Goal: Transaction & Acquisition: Purchase product/service

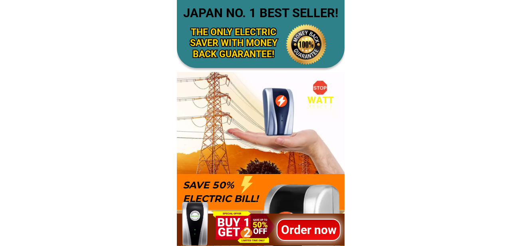
click at [310, 228] on h1 "Order now" at bounding box center [308, 229] width 64 height 18
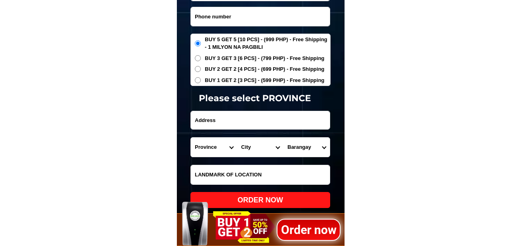
scroll to position [2634, 0]
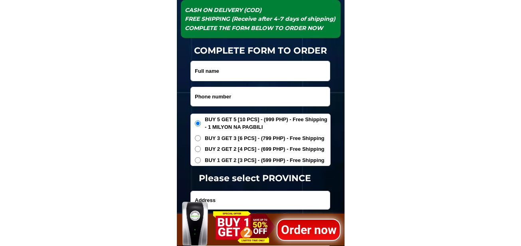
drag, startPoint x: 221, startPoint y: 95, endPoint x: 240, endPoint y: 105, distance: 21.3
click at [221, 95] on input "Input phone_number" at bounding box center [260, 96] width 139 height 19
paste input "09082293461"
type input "09082293461"
click at [226, 71] on input "Input full_name" at bounding box center [260, 71] width 139 height 20
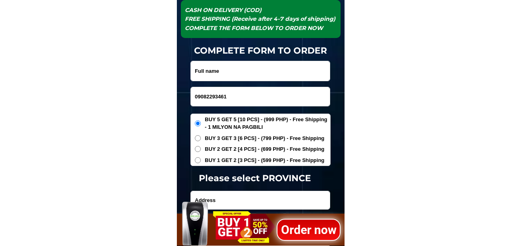
paste input "jose luisito cardiente"
type input "jose luisito cardiente"
click at [234, 200] on input "Input address" at bounding box center [260, 200] width 139 height 18
paste input "bgry patun an calatrava negros occidental"
type input "bgry patun an calatrava negros occidental"
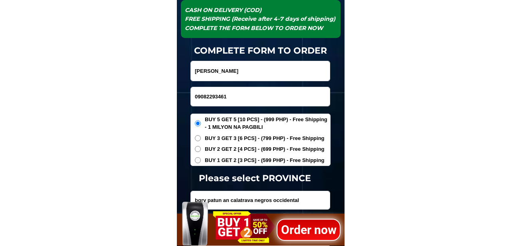
click at [252, 147] on span "BUY 2 GET 2 [4 PCS] - (699 PHP) - Free Shipping" at bounding box center [265, 149] width 120 height 8
click at [201, 147] on input "BUY 2 GET 2 [4 PCS] - (699 PHP) - Free Shipping" at bounding box center [198, 149] width 6 height 6
radio input "true"
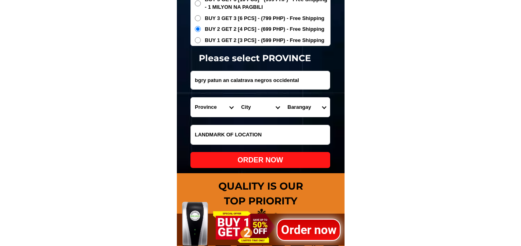
scroll to position [2713, 0]
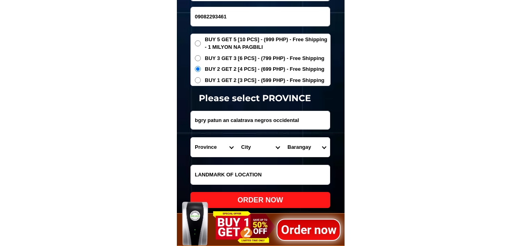
click at [261, 133] on form "jose luisito cardiente 09082293461 ORDER NOW bgry patun an calatrava negros occ…" at bounding box center [260, 94] width 140 height 227
click at [258, 171] on input "Input LANDMARKOFLOCATION" at bounding box center [260, 174] width 139 height 19
paste input "pag naa na ang items tawag agad lalabas ako"
type input "pag naa na ang items tawag agad lalabas ako"
click at [320, 127] on input "bgry patun an calatrava negros occidental" at bounding box center [260, 120] width 139 height 18
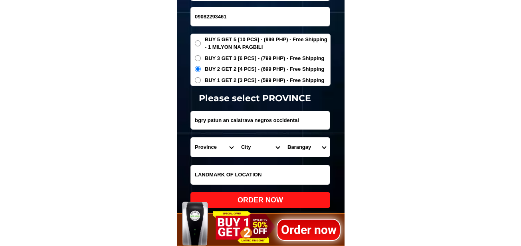
click at [215, 149] on select "Province [GEOGRAPHIC_DATA] [GEOGRAPHIC_DATA] [GEOGRAPHIC_DATA] [GEOGRAPHIC_DATA…" at bounding box center [214, 146] width 46 height 19
select select "63_396"
click at [191, 137] on select "Province [GEOGRAPHIC_DATA] [GEOGRAPHIC_DATA] [GEOGRAPHIC_DATA] [GEOGRAPHIC_DATA…" at bounding box center [214, 146] width 46 height 19
click at [253, 148] on select "City Bacolod-city Bago-city Binalbagan Cadiz-city Candoni Cauayan Enrique-b.-ma…" at bounding box center [260, 146] width 46 height 19
select select "63_3968639"
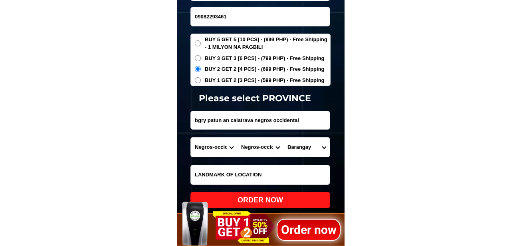
click at [237, 137] on select "City Bacolod-city Bago-city Binalbagan Cadiz-city Candoni Cauayan Enrique-b.-ma…" at bounding box center [260, 146] width 46 height 19
click at [308, 141] on select "Barangay Agpangi Ani-e Bagacay Bantayanon Buenavista Cabungahan Calampisawan Ca…" at bounding box center [306, 146] width 46 height 19
select select "63_396863940715"
click at [283, 137] on select "Barangay Agpangi Ani-e Bagacay Bantayanon Buenavista Cabungahan Calampisawan Ca…" at bounding box center [306, 146] width 46 height 19
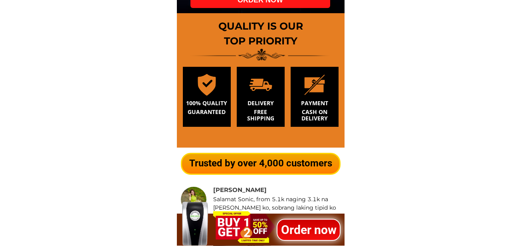
scroll to position [2833, 0]
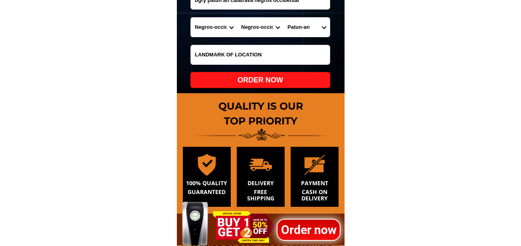
click at [278, 83] on div "ORDER NOW" at bounding box center [260, 80] width 140 height 11
radio input "true"
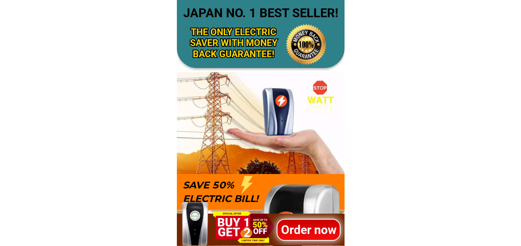
click at [293, 233] on h1 "Order now" at bounding box center [308, 229] width 64 height 18
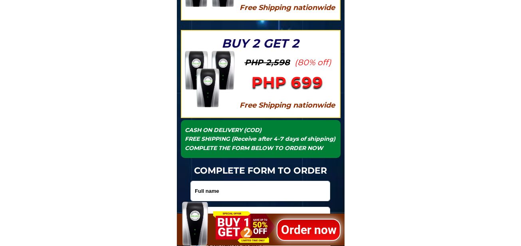
scroll to position [2634, 0]
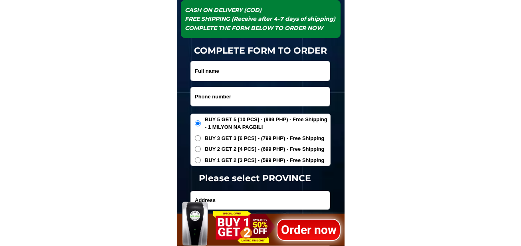
drag, startPoint x: 243, startPoint y: 94, endPoint x: 257, endPoint y: 104, distance: 17.5
click at [243, 94] on input "Input phone_number" at bounding box center [260, 96] width 139 height 19
paste input "09214514450"
type input "09214514450"
drag, startPoint x: 204, startPoint y: 70, endPoint x: 219, endPoint y: 74, distance: 16.0
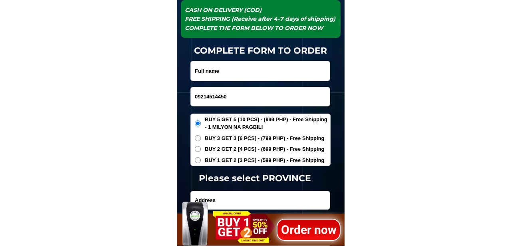
click at [204, 70] on input "Input full_name" at bounding box center [260, 71] width 139 height 20
paste input "[PERSON_NAME]"
type input "[PERSON_NAME]"
click at [226, 201] on div "Order now 2" at bounding box center [261, 223] width 168 height 46
click at [228, 197] on input "Input address" at bounding box center [260, 200] width 139 height 18
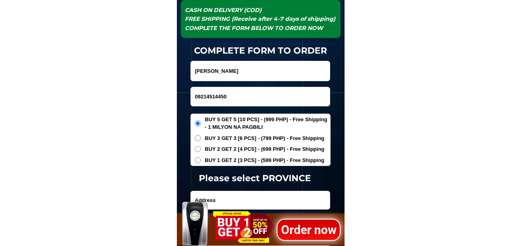
paste input "Block 45 lot 6 phases5 Beverly homes prenza 2 marilao bulacan"
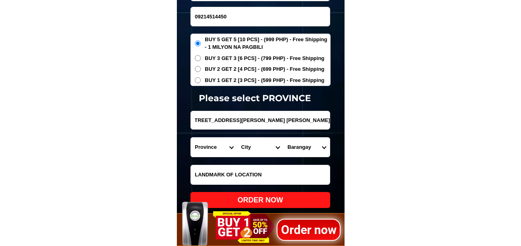
type input "Block 45 lot 6 phases5 Beverly homes prenza 2 marilao bulacan"
click at [268, 174] on input "Input LANDMARKOFLOCATION" at bounding box center [260, 174] width 139 height 19
paste input "Alphamart"
type input "Alphamart"
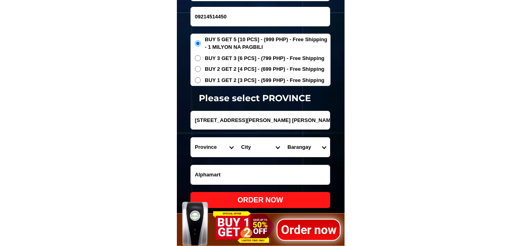
click at [261, 119] on input "Block 45 lot 6 phases5 Beverly homes prenza 2 marilao bulacan" at bounding box center [260, 120] width 139 height 18
click at [217, 150] on select "Province [GEOGRAPHIC_DATA] [GEOGRAPHIC_DATA] [GEOGRAPHIC_DATA] [GEOGRAPHIC_DATA…" at bounding box center [214, 146] width 46 height 19
select select "63_761"
click at [191, 137] on select "Province [GEOGRAPHIC_DATA] [GEOGRAPHIC_DATA] [GEOGRAPHIC_DATA] [GEOGRAPHIC_DATA…" at bounding box center [214, 146] width 46 height 19
drag, startPoint x: 257, startPoint y: 152, endPoint x: 259, endPoint y: 144, distance: 8.2
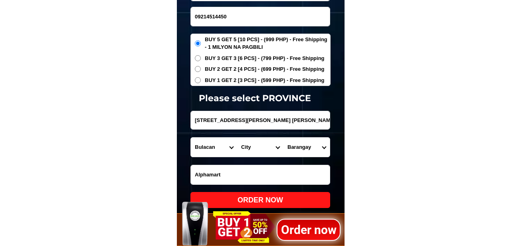
click at [257, 152] on select "City Angat Balagtas Baliuag Bocaue Bulacan Bulacan-hagonoy Bulacan-plaridel Bul…" at bounding box center [260, 146] width 46 height 19
select select "63_7614706"
click at [237, 137] on select "City Angat Balagtas Baliuag Bocaue Bulacan Bulacan-hagonoy Bulacan-plaridel Bul…" at bounding box center [260, 146] width 46 height 19
drag, startPoint x: 312, startPoint y: 152, endPoint x: 312, endPoint y: 147, distance: 4.8
click at [312, 152] on select "Barangay Abangan norte Abangan sur Ibayo Lambakin Lias Loma de gato Nagbalon Pa…" at bounding box center [306, 146] width 46 height 19
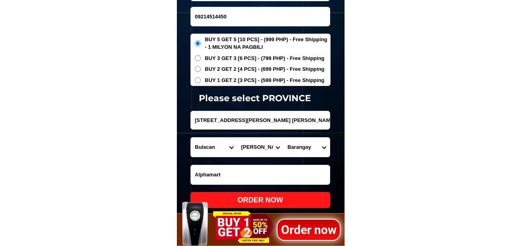
select select "63_76147063735"
click at [283, 137] on select "Barangay Abangan norte Abangan sur Ibayo Lambakin Lias Loma de gato Nagbalon Pa…" at bounding box center [306, 146] width 46 height 19
click at [303, 196] on div "ORDER NOW" at bounding box center [260, 199] width 140 height 11
radio input "true"
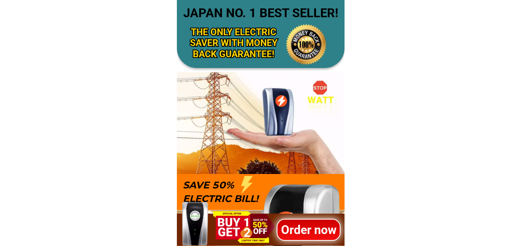
drag, startPoint x: 305, startPoint y: 236, endPoint x: 305, endPoint y: 197, distance: 38.3
click at [305, 235] on h1 "Order now" at bounding box center [308, 229] width 64 height 18
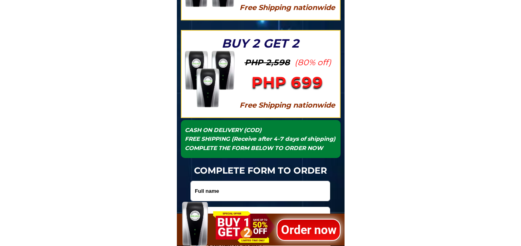
scroll to position [2634, 0]
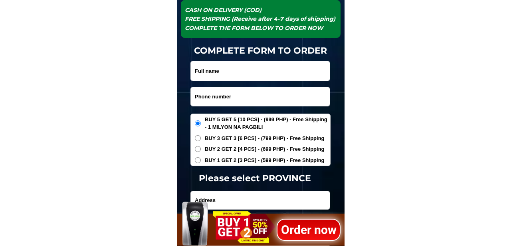
click at [229, 88] on input "Input phone_number" at bounding box center [260, 96] width 139 height 19
paste input "09500982943"
type input "09500982943"
click at [211, 75] on input "Input full_name" at bounding box center [260, 71] width 139 height 20
paste input "Leonida Arominq"
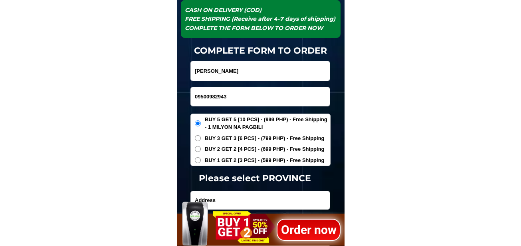
type input "Leonida Arominq"
click at [207, 149] on span "BUY 2 GET 2 [4 PCS] - (699 PHP) - Free Shipping" at bounding box center [265, 149] width 120 height 8
click at [201, 149] on input "BUY 2 GET 2 [4 PCS] - (699 PHP) - Free Shipping" at bounding box center [198, 149] width 6 height 6
radio input "true"
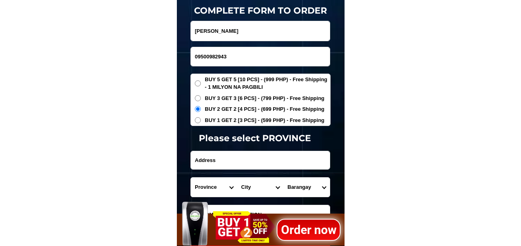
click at [213, 163] on input "Input address" at bounding box center [260, 160] width 139 height 18
paste input "Quinavite, Bauang La Union"
type input "Quinavite, Bauang La Union"
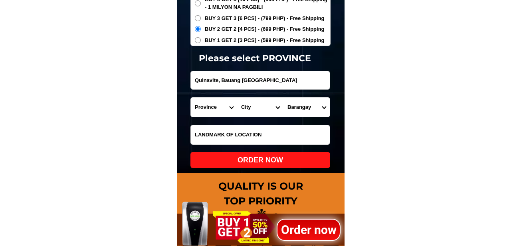
click at [231, 137] on input "Input LANDMARKOFLOCATION" at bounding box center [260, 134] width 139 height 19
paste input "Near Quinavite, Elamentary School"
type input "Near Quinavite, Elamentary School"
click at [213, 105] on select "Province [GEOGRAPHIC_DATA] [GEOGRAPHIC_DATA] [GEOGRAPHIC_DATA] [GEOGRAPHIC_DATA…" at bounding box center [214, 106] width 46 height 19
select select "63_32"
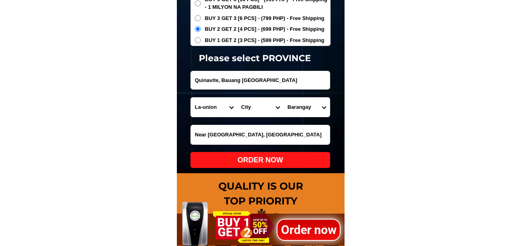
click at [191, 97] on select "Province [GEOGRAPHIC_DATA] [GEOGRAPHIC_DATA][PERSON_NAME][GEOGRAPHIC_DATA][GEOG…" at bounding box center [214, 106] width 46 height 19
click at [255, 106] on select "City [PERSON_NAME] Bagulin Balaoan [PERSON_NAME][GEOGRAPHIC_DATA] La-union-[GEO…" at bounding box center [260, 106] width 46 height 19
select select "63_327751"
click at [237, 97] on select "City Agoo Aringay Bacnotan Bagulin Balaoan Bangar Bauang Caba La-union-burgos L…" at bounding box center [260, 106] width 46 height 19
click at [313, 107] on select "Barangay Acao Baccuit norte Baccuit sur Bagbag Ballay Bawanta Boy-utan Bucayab …" at bounding box center [306, 106] width 46 height 19
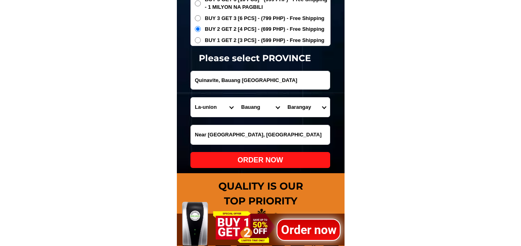
select select "63_32775112682"
click at [283, 97] on select "Barangay Acao Baccuit norte Baccuit sur Bagbag Ballay Bawanta Boy-utan Bucayab …" at bounding box center [306, 106] width 46 height 19
click at [298, 155] on div "ORDER NOW" at bounding box center [260, 160] width 140 height 11
radio input "true"
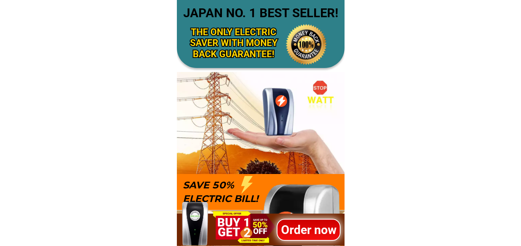
click at [294, 234] on h1 "Order now" at bounding box center [308, 229] width 64 height 18
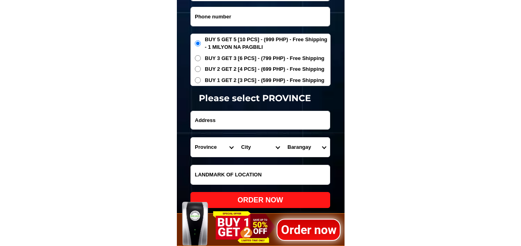
scroll to position [2674, 0]
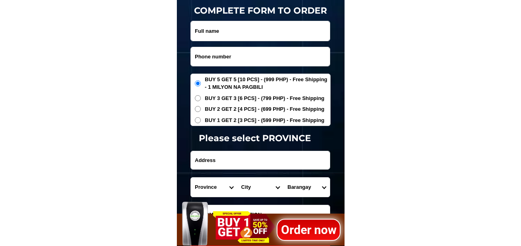
click at [232, 56] on input "Input phone_number" at bounding box center [260, 56] width 139 height 19
paste input "09275786515"
type input "09275786515"
click at [230, 30] on input "Input full_name" at bounding box center [260, 31] width 139 height 20
paste input "Irene habijan"
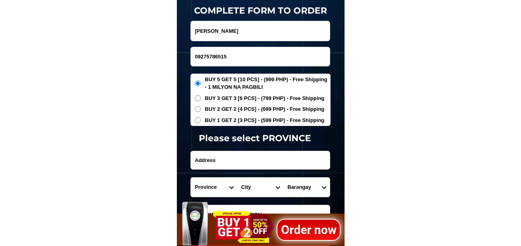
type input "Irene habijan"
click at [242, 157] on input "Input address" at bounding box center [260, 160] width 139 height 18
paste input "151 oxford st. Brgay Jesus dela Pena provident vill marikina city"
type input "151 oxford st. Brgay Jesus dela Pena provident vill marikina city"
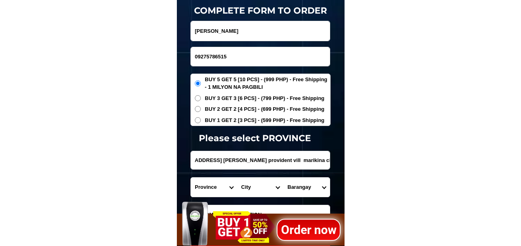
scroll to position [0, 0]
click at [204, 184] on select "Province [GEOGRAPHIC_DATA] [GEOGRAPHIC_DATA] [GEOGRAPHIC_DATA] [GEOGRAPHIC_DATA…" at bounding box center [214, 186] width 46 height 19
select select "63_219"
click at [191, 177] on select "Province [GEOGRAPHIC_DATA] [GEOGRAPHIC_DATA] [GEOGRAPHIC_DATA] [GEOGRAPHIC_DATA…" at bounding box center [214, 186] width 46 height 19
drag, startPoint x: 254, startPoint y: 190, endPoint x: 253, endPoint y: 185, distance: 5.3
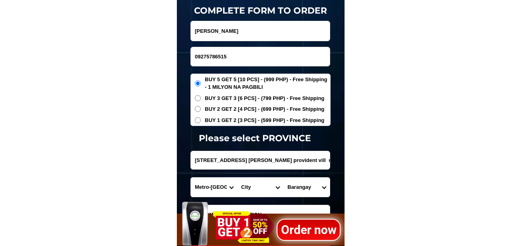
click at [254, 189] on select "City Binondo CALOOCAN Ermita Intramuros Las-pinas Makati Malabon-city Malate Ma…" at bounding box center [260, 186] width 46 height 19
select select "63_2198465"
click at [237, 177] on select "City Binondo CALOOCAN Ermita Intramuros Las-pinas Makati Malabon-city Malate Ma…" at bounding box center [260, 186] width 46 height 19
drag, startPoint x: 302, startPoint y: 184, endPoint x: 302, endPoint y: 178, distance: 6.4
click at [302, 185] on select "Barangay Barangka Calumpang Concepcion dos Concepcion uno Fortune Industrial va…" at bounding box center [306, 186] width 46 height 19
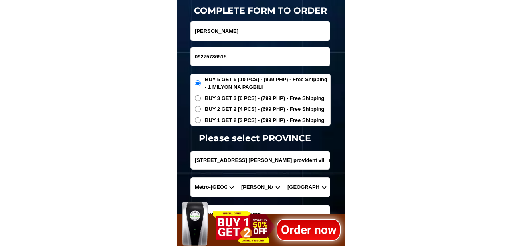
click at [283, 177] on select "Barangay Barangka Calumpang Concepcion dos Concepcion uno Fortune Industrial va…" at bounding box center [306, 186] width 46 height 19
drag, startPoint x: 305, startPoint y: 190, endPoint x: 306, endPoint y: 178, distance: 11.2
click at [305, 189] on select "Barangay Barangka Calumpang Concepcion dos Concepcion uno Fortune Industrial va…" at bounding box center [306, 186] width 46 height 19
select select "63_21984656319"
click at [283, 177] on select "Barangay Barangka Calumpang Concepcion dos Concepcion uno Fortune Industrial va…" at bounding box center [306, 186] width 46 height 19
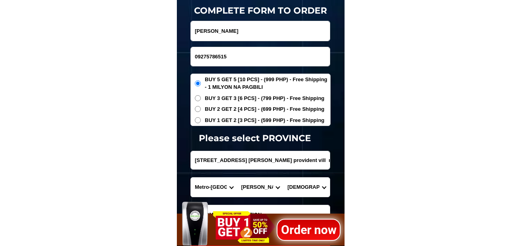
scroll to position [2753, 0]
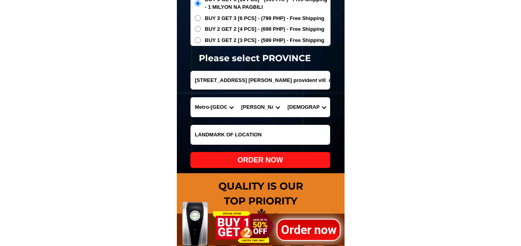
click at [267, 156] on div "ORDER NOW" at bounding box center [260, 160] width 140 height 11
radio input "true"
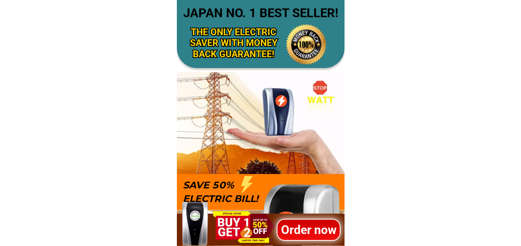
click at [308, 234] on h1 "Order now" at bounding box center [309, 229] width 64 height 18
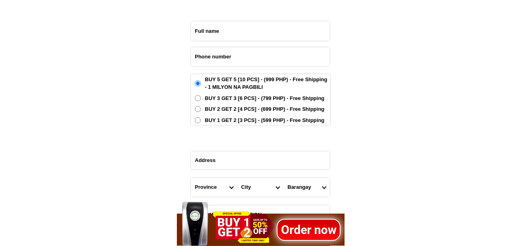
scroll to position [2634, 0]
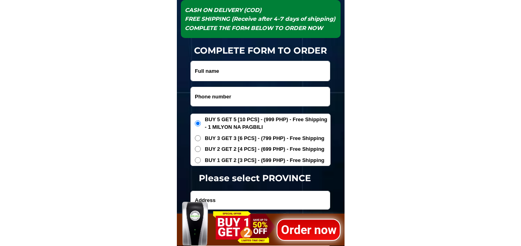
click at [232, 103] on input "Input phone_number" at bounding box center [260, 96] width 139 height 19
paste input "09541031369"
type input "09541031369"
click at [215, 72] on input "Input full_name" at bounding box center [260, 71] width 139 height 20
paste input "[PERSON_NAME]""
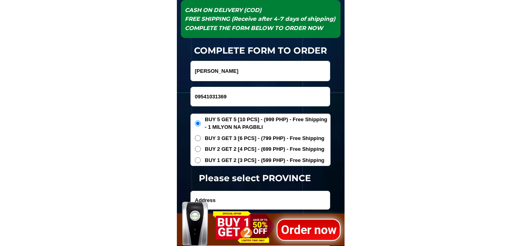
type input "[PERSON_NAME]"
click at [238, 138] on span "BUY 3 GET 3 [6 PCS] - (799 PHP) - Free Shipping" at bounding box center [265, 138] width 120 height 8
click at [201, 138] on input "BUY 3 GET 3 [6 PCS] - (799 PHP) - Free Shipping" at bounding box center [198, 138] width 6 height 6
radio input "true"
click at [247, 191] on input "Input address" at bounding box center [260, 200] width 139 height 18
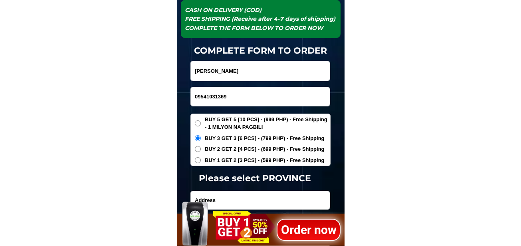
paste input "Putok 3 barangay [GEOGRAPHIC_DATA][PERSON_NAME] a city"
type input "Putok 3 barangay [GEOGRAPHIC_DATA][PERSON_NAME] a city"
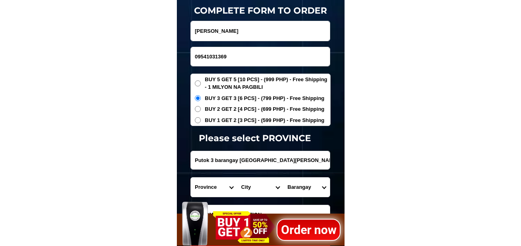
scroll to position [2713, 0]
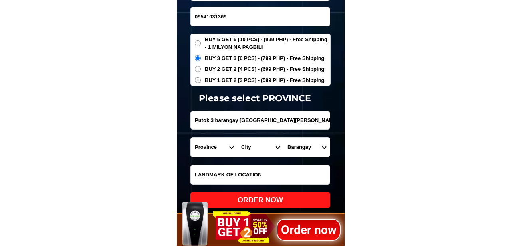
click at [244, 171] on input "Input LANDMARKOFLOCATION" at bounding box center [260, 174] width 139 height 19
paste input "Mlapit San [PERSON_NAME] homes"
type input "Mlapit San [PERSON_NAME] homes"
click at [218, 153] on select "Province [GEOGRAPHIC_DATA] [GEOGRAPHIC_DATA] [GEOGRAPHIC_DATA] [GEOGRAPHIC_DATA…" at bounding box center [214, 146] width 46 height 19
select select "63_108"
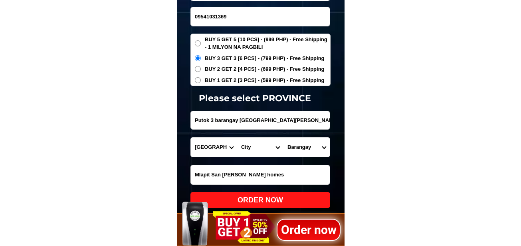
click at [191, 137] on select "Province [GEOGRAPHIC_DATA] [GEOGRAPHIC_DATA] [GEOGRAPHIC_DATA] [GEOGRAPHIC_DATA…" at bounding box center [214, 146] width 46 height 19
drag, startPoint x: 255, startPoint y: 149, endPoint x: 256, endPoint y: 139, distance: 10.1
click at [255, 148] on select "City Agoncillo Alitagtag Allacapan [GEOGRAPHIC_DATA] [GEOGRAPHIC_DATA]-balete […" at bounding box center [260, 146] width 46 height 19
select select "63_1088573"
click at [237, 137] on select "City Agoncillo Alitagtag Allacapan [GEOGRAPHIC_DATA] [GEOGRAPHIC_DATA]-balete […" at bounding box center [260, 146] width 46 height 19
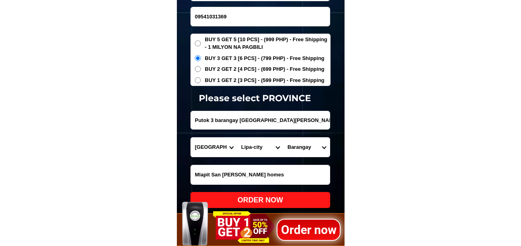
click at [298, 145] on select "Barangay [PERSON_NAME] Antipolo del norte Antipolo del sur [GEOGRAPHIC_DATA] po…" at bounding box center [306, 146] width 46 height 19
click at [309, 151] on select "Barangay [PERSON_NAME] Antipolo del norte Antipolo del sur [GEOGRAPHIC_DATA] po…" at bounding box center [306, 146] width 46 height 19
click at [309, 148] on select "Barangay [PERSON_NAME] Antipolo del norte Antipolo del sur [GEOGRAPHIC_DATA] po…" at bounding box center [306, 146] width 46 height 19
click at [302, 152] on select "Barangay [PERSON_NAME] Antipolo del norte Antipolo del sur [GEOGRAPHIC_DATA] po…" at bounding box center [306, 146] width 46 height 19
select select "63_10885731445"
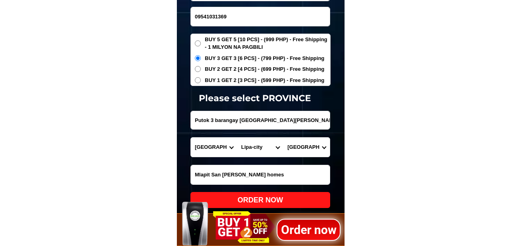
click at [283, 137] on select "Barangay Adya Anilao Anilao-labac Antipolo del norte Antipolo del sur Bagong po…" at bounding box center [306, 146] width 46 height 19
click at [255, 71] on span "BUY 2 GET 2 [4 PCS] - (699 PHP) - Free Shipping" at bounding box center [265, 69] width 120 height 8
click at [201, 71] on input "BUY 2 GET 2 [4 PCS] - (699 PHP) - Free Shipping" at bounding box center [198, 69] width 6 height 6
click at [264, 198] on div "ORDER NOW" at bounding box center [260, 199] width 140 height 11
radio input "true"
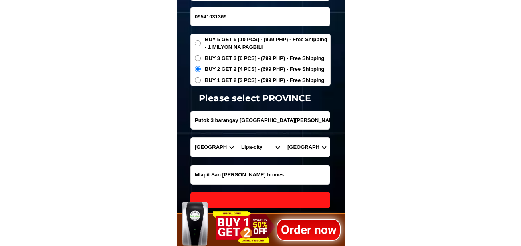
radio input "true"
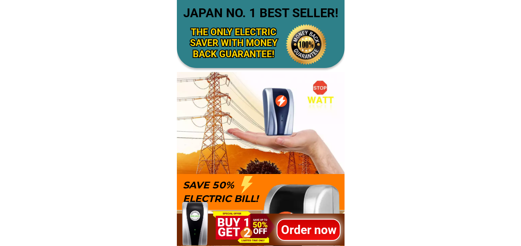
click at [322, 239] on div at bounding box center [308, 229] width 65 height 22
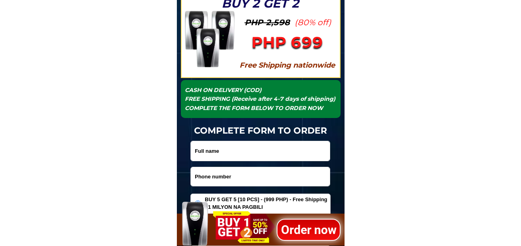
scroll to position [2634, 0]
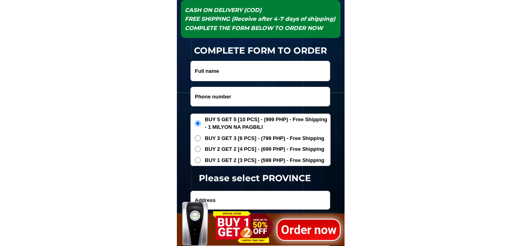
click at [256, 104] on input "Input phone_number" at bounding box center [260, 96] width 139 height 19
paste input "09695872129"
type input "09695872129"
click at [238, 74] on input "Input full_name" at bounding box center [260, 71] width 139 height 20
paste input "Eddie .N."
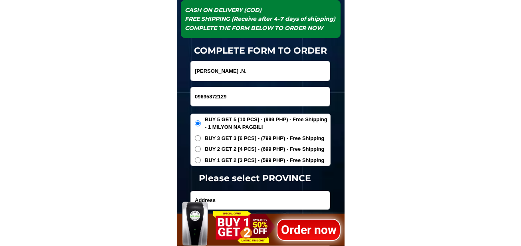
type input "Eddie .N."
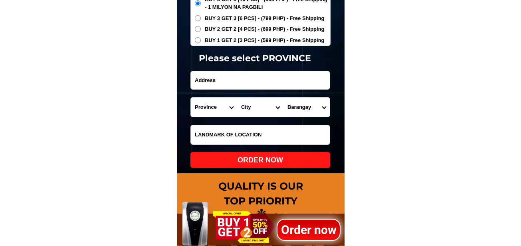
click at [222, 80] on input "Input address" at bounding box center [260, 80] width 139 height 18
paste input "White House"
type input "White House"
click at [207, 105] on select "Province [GEOGRAPHIC_DATA] [GEOGRAPHIC_DATA][PERSON_NAME][GEOGRAPHIC_DATA][GEOG…" at bounding box center [214, 106] width 46 height 19
select select "63_32"
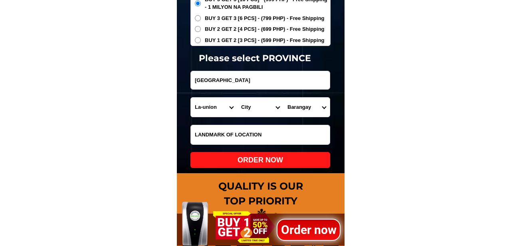
click at [191, 97] on select "Province [GEOGRAPHIC_DATA] [GEOGRAPHIC_DATA][PERSON_NAME][GEOGRAPHIC_DATA][GEOG…" at bounding box center [214, 106] width 46 height 19
drag, startPoint x: 257, startPoint y: 106, endPoint x: 258, endPoint y: 99, distance: 7.2
click at [257, 106] on select "City Agoo Aringay Bacnotan Bagulin Balaoan Bangar Bauang Caba La-union-burgos L…" at bounding box center [260, 106] width 46 height 19
select select "63_321615"
click at [237, 97] on select "City Agoo Aringay Bacnotan Bagulin Balaoan Bangar Bauang Caba La-union-burgos L…" at bounding box center [260, 106] width 46 height 19
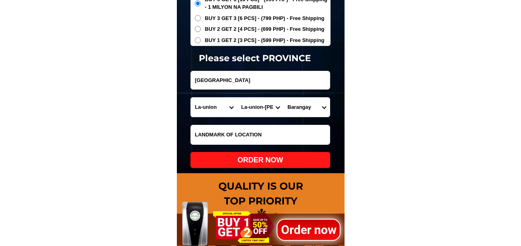
click at [306, 112] on select "Barangay Alcala (pob.) Ayaoan Barangobong Barrientos Bungro Buselbusel Cabalito…" at bounding box center [306, 106] width 46 height 19
select select "63_3216158535"
click at [283, 97] on select "Barangay Alcala (pob.) Ayaoan Barangobong Barrientos Bungro Buselbusel Cabalito…" at bounding box center [306, 106] width 46 height 19
click at [308, 104] on select "Barangay Alcala (pob.) Ayaoan Barangobong Barrientos Bungro Buselbusel Cabalito…" at bounding box center [306, 106] width 46 height 19
click at [283, 97] on select "Barangay Alcala (pob.) Ayaoan Barangobong Barrientos Bungro Buselbusel Cabalito…" at bounding box center [306, 106] width 46 height 19
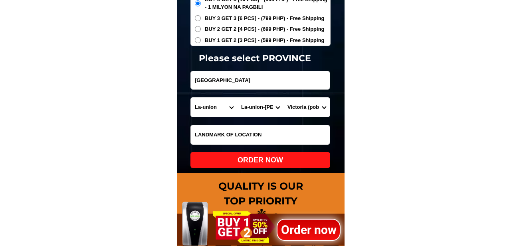
click at [293, 162] on div "ORDER NOW" at bounding box center [260, 160] width 140 height 11
radio input "true"
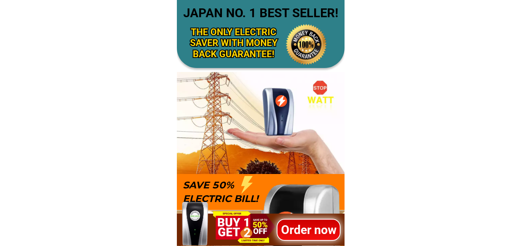
click at [294, 219] on div at bounding box center [308, 229] width 64 height 22
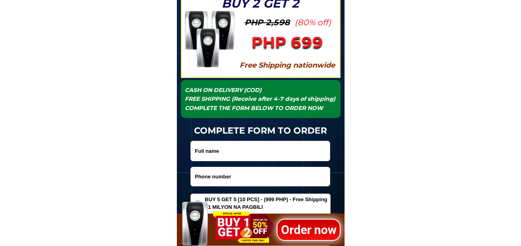
scroll to position [2634, 0]
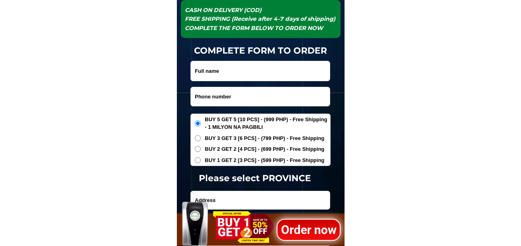
click at [231, 91] on input "Input phone_number" at bounding box center [260, 96] width 139 height 19
paste input "09122323073"
type input "09122323073"
click at [270, 73] on input "Input full_name" at bounding box center [260, 71] width 139 height 20
paste input "[PERSON_NAME]"
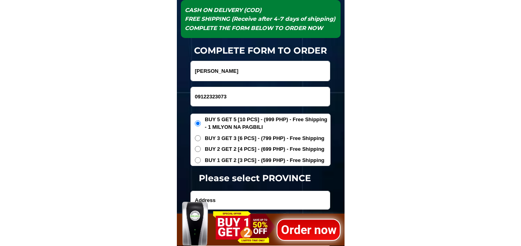
type input "[PERSON_NAME]"
click at [227, 198] on input "Input address" at bounding box center [260, 200] width 139 height 18
paste input "Brgy sto nino zone 1B [PERSON_NAME][GEOGRAPHIC_DATA]"
type input "Brgy sto nino zone 1B [PERSON_NAME][GEOGRAPHIC_DATA]"
click at [237, 139] on span "BUY 3 GET 3 [6 PCS] - (799 PHP) - Free Shipping" at bounding box center [265, 138] width 120 height 8
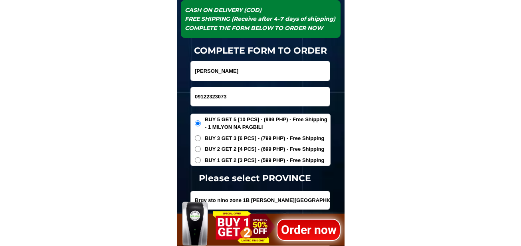
click at [201, 139] on input "BUY 3 GET 3 [6 PCS] - (799 PHP) - Free Shipping" at bounding box center [198, 138] width 6 height 6
radio input "true"
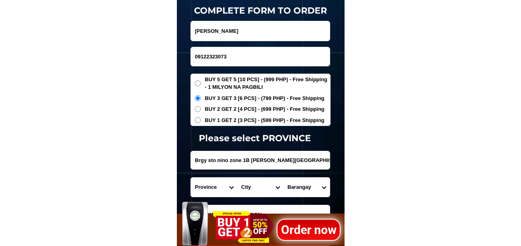
scroll to position [2713, 0]
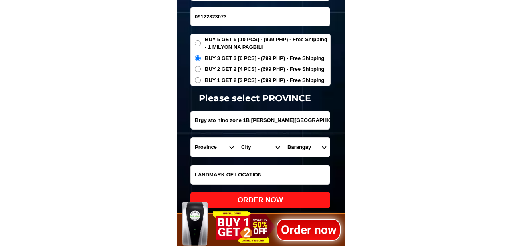
click at [262, 172] on input "Input LANDMARKOFLOCATION" at bounding box center [260, 174] width 139 height 19
paste input "Near house of brgy capt"
type input "Near house of brgy capt"
click at [277, 118] on input "Brgy sto nino zone 1B [PERSON_NAME][GEOGRAPHIC_DATA]" at bounding box center [260, 120] width 139 height 18
click at [221, 145] on select "Province [GEOGRAPHIC_DATA] [GEOGRAPHIC_DATA][PERSON_NAME][GEOGRAPHIC_DATA][GEOG…" at bounding box center [214, 146] width 46 height 19
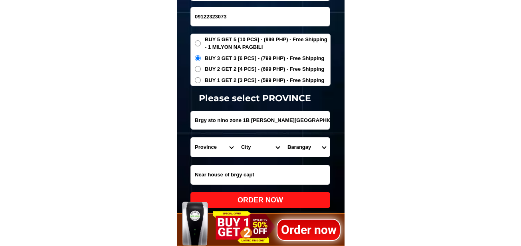
select select "63_199"
click at [191, 137] on select "Province [GEOGRAPHIC_DATA] [GEOGRAPHIC_DATA][PERSON_NAME][GEOGRAPHIC_DATA][GEOG…" at bounding box center [214, 146] width 46 height 19
click at [251, 153] on select "City [GEOGRAPHIC_DATA][PERSON_NAME][GEOGRAPHIC_DATA] [GEOGRAPHIC_DATA] [GEOGRAP…" at bounding box center [260, 146] width 46 height 19
select select "63_1998306"
click at [237, 137] on select "City [GEOGRAPHIC_DATA][PERSON_NAME][GEOGRAPHIC_DATA] [GEOGRAPHIC_DATA] [GEOGRAP…" at bounding box center [260, 146] width 46 height 19
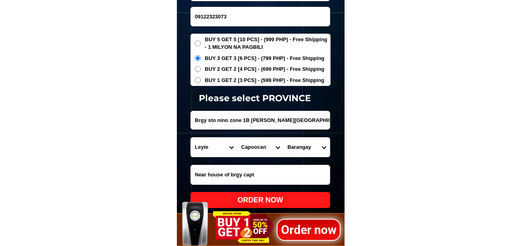
click at [310, 149] on select "Barangay Balucanad [PERSON_NAME]-an [PERSON_NAME] Guinadiongan [GEOGRAPHIC_DATA…" at bounding box center [306, 146] width 46 height 19
select select "63_1998306961"
click at [283, 137] on select "Barangay Balucanad [PERSON_NAME]-an [PERSON_NAME] Guinadiongan [GEOGRAPHIC_DATA…" at bounding box center [306, 146] width 46 height 19
click at [274, 196] on div "ORDER NOW" at bounding box center [260, 199] width 140 height 11
radio input "true"
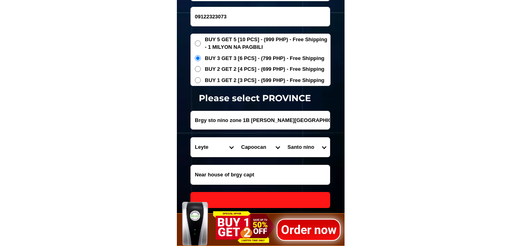
radio input "true"
